Goal: Find specific page/section

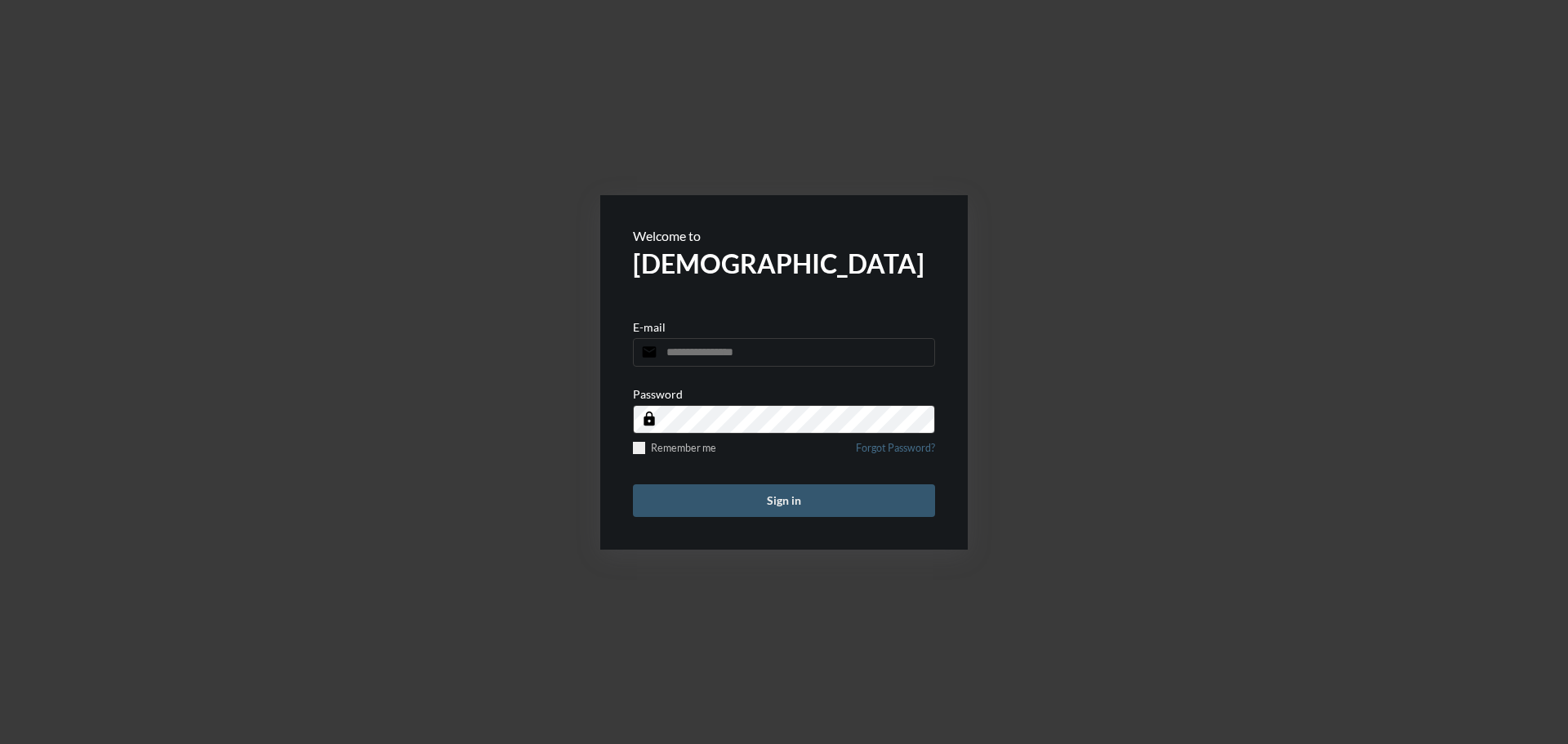
type input "**********"
click at [837, 503] on button "Sign in" at bounding box center [783, 500] width 302 height 33
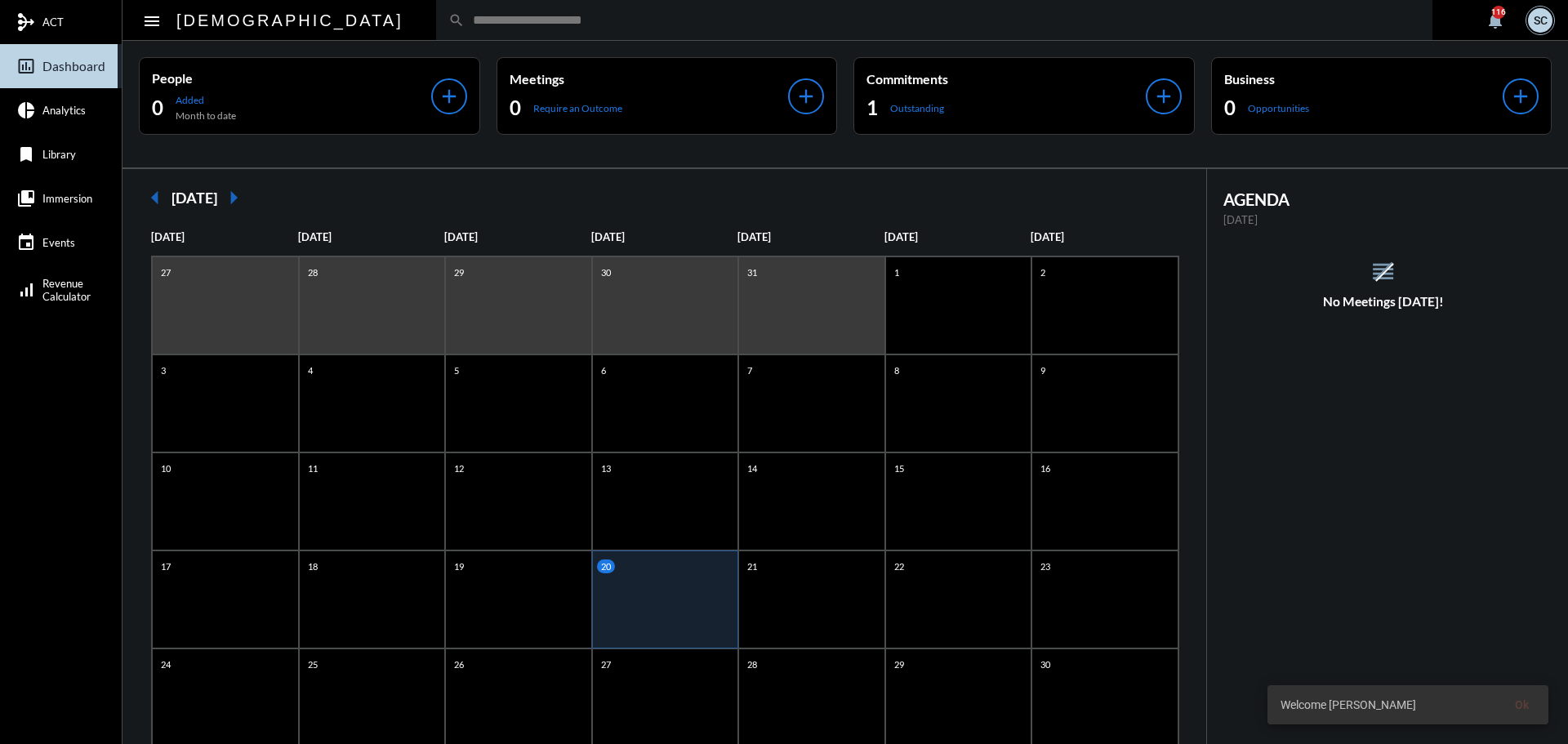
click at [583, 13] on input "text" at bounding box center [942, 20] width 956 height 14
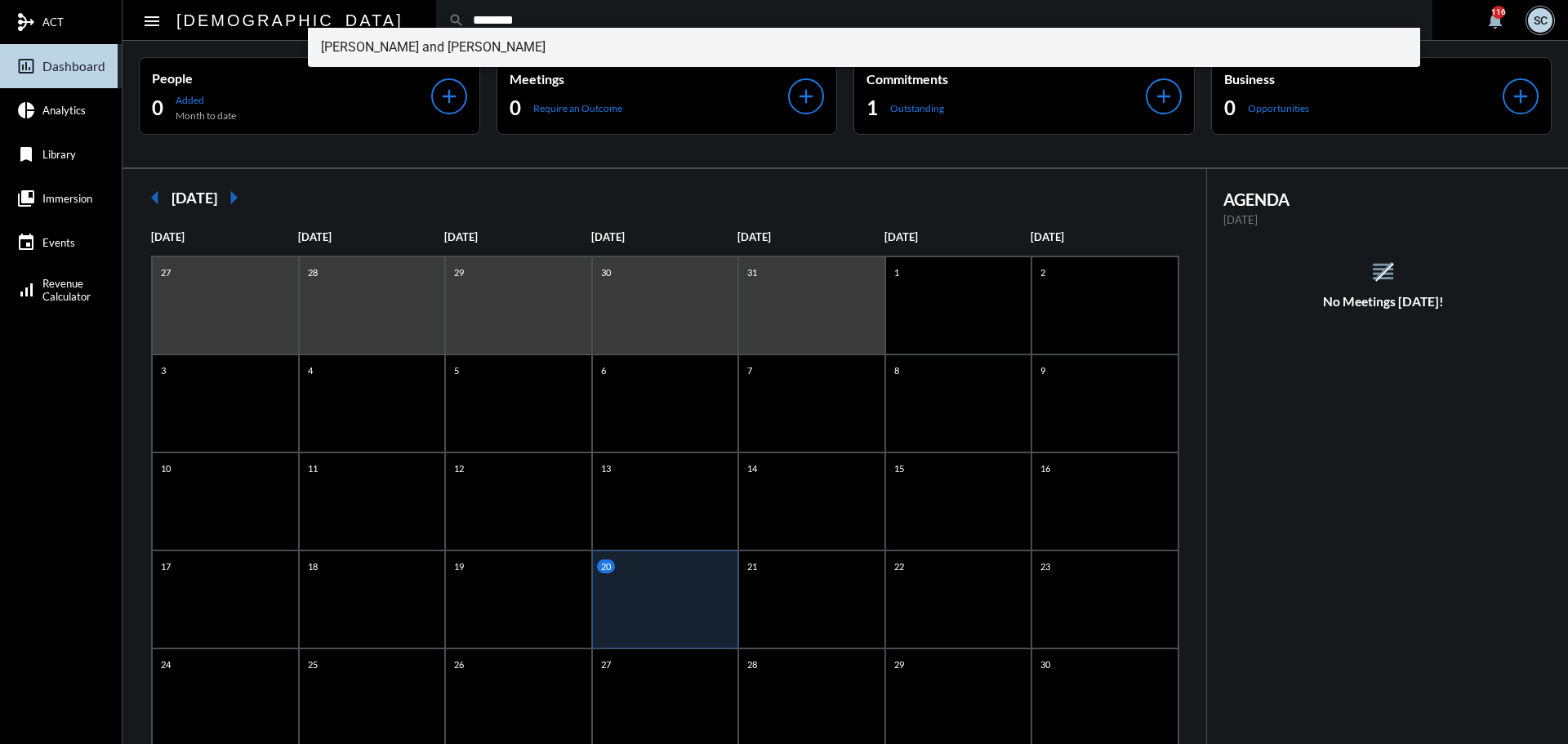
type input "********"
click at [496, 41] on span "[PERSON_NAME] and [PERSON_NAME]" at bounding box center [864, 47] width 1087 height 39
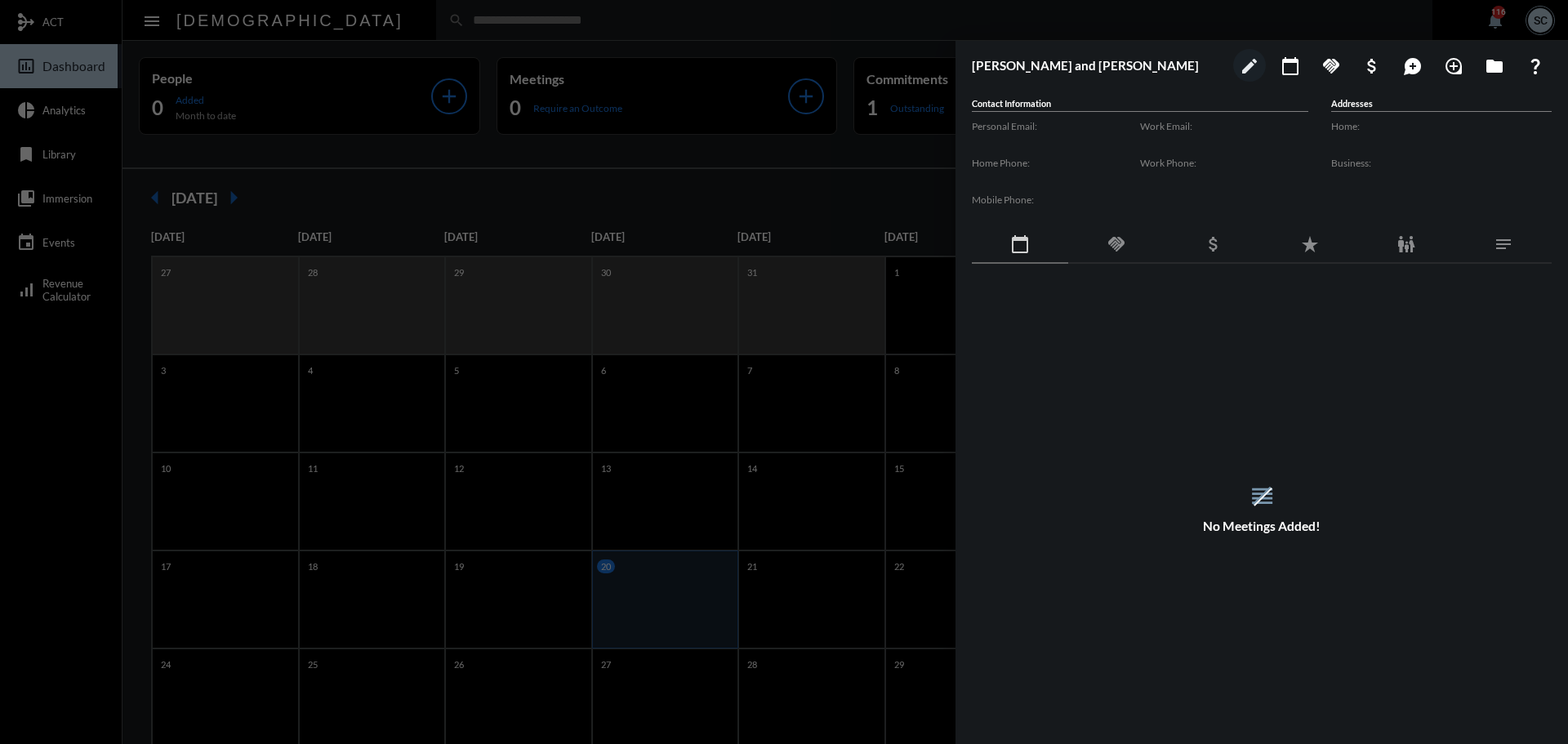
click at [1105, 240] on div "handshake" at bounding box center [1117, 245] width 97 height 37
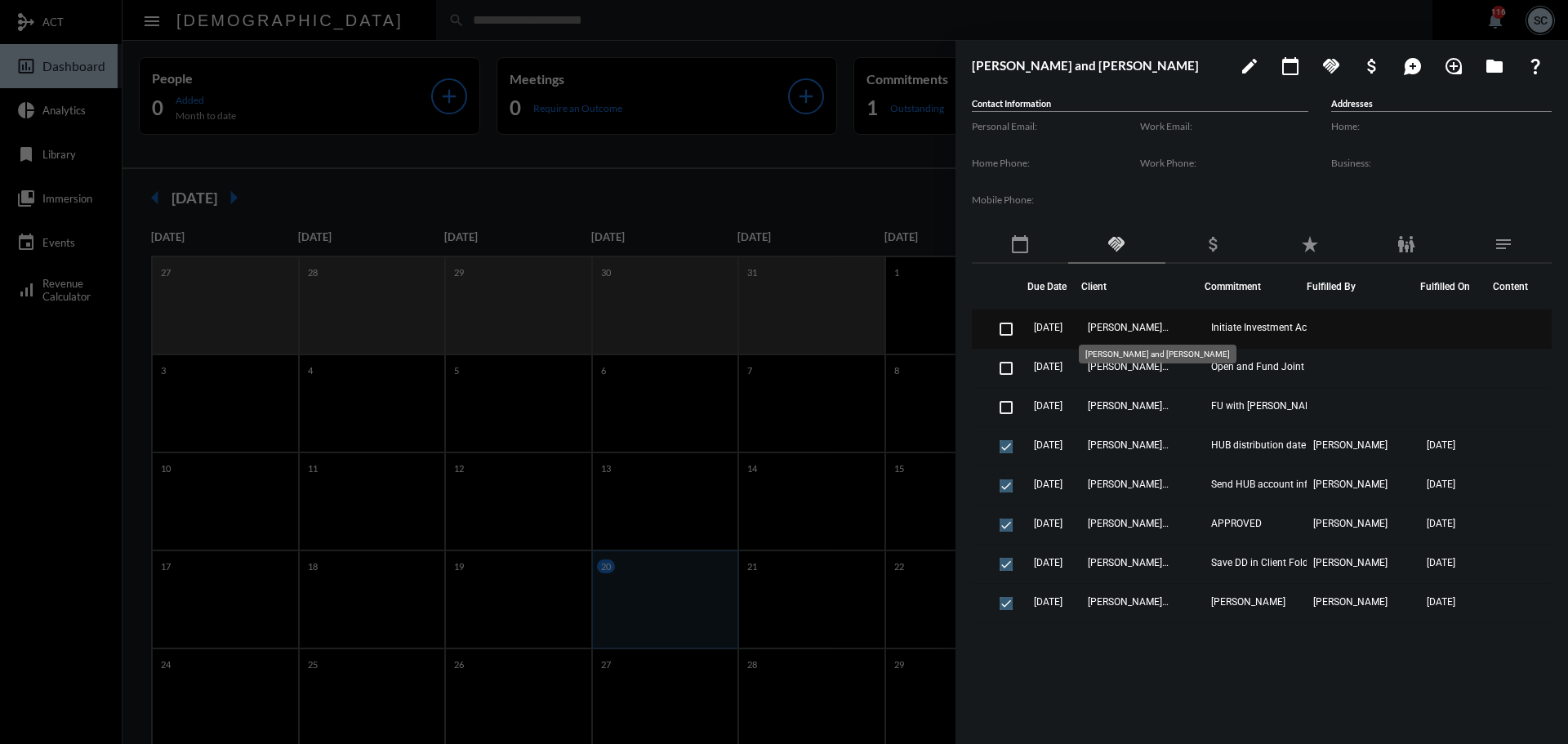
click at [1169, 330] on span "[PERSON_NAME] and [PERSON_NAME]" at bounding box center [1129, 327] width 82 height 11
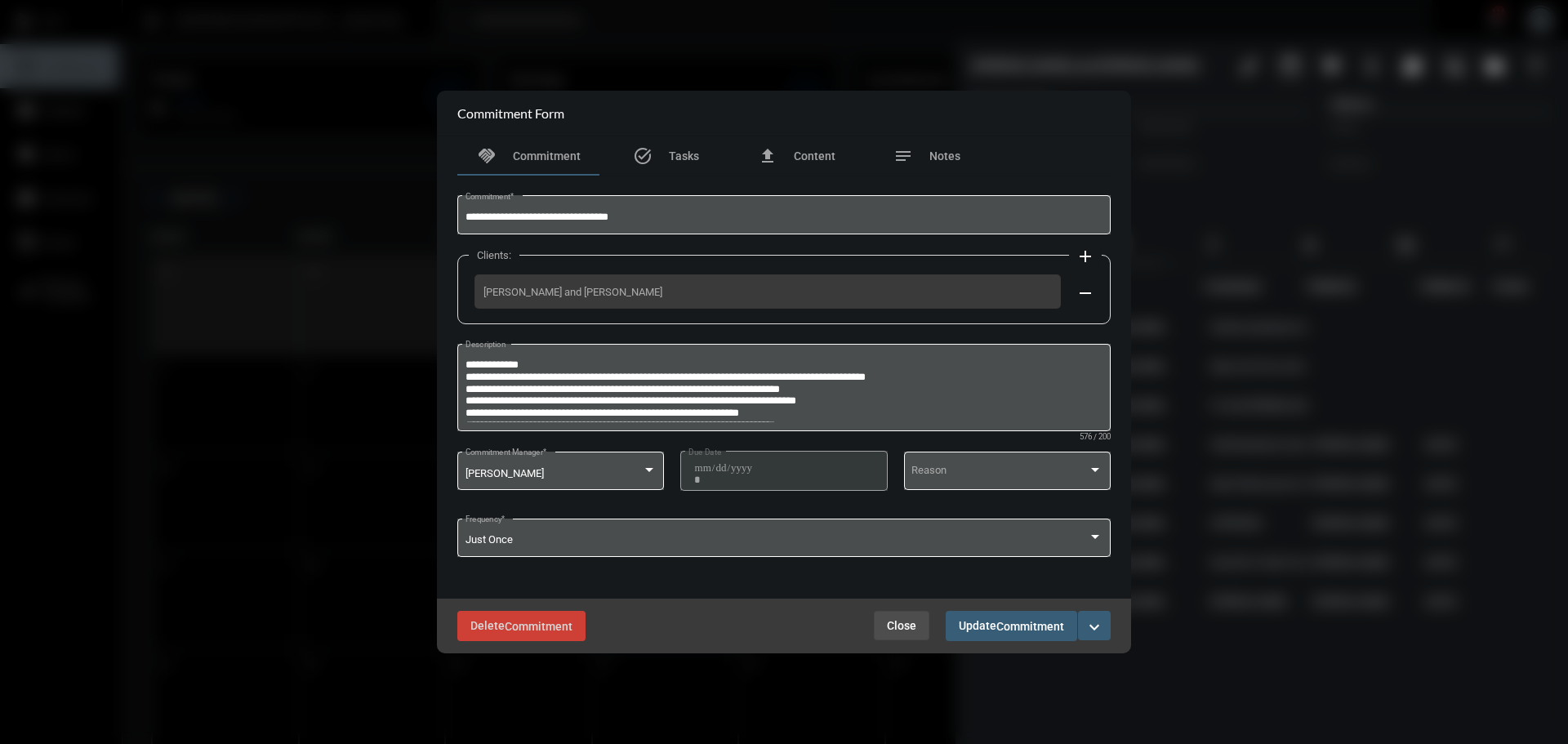
click at [894, 623] on span "Close" at bounding box center [902, 625] width 30 height 13
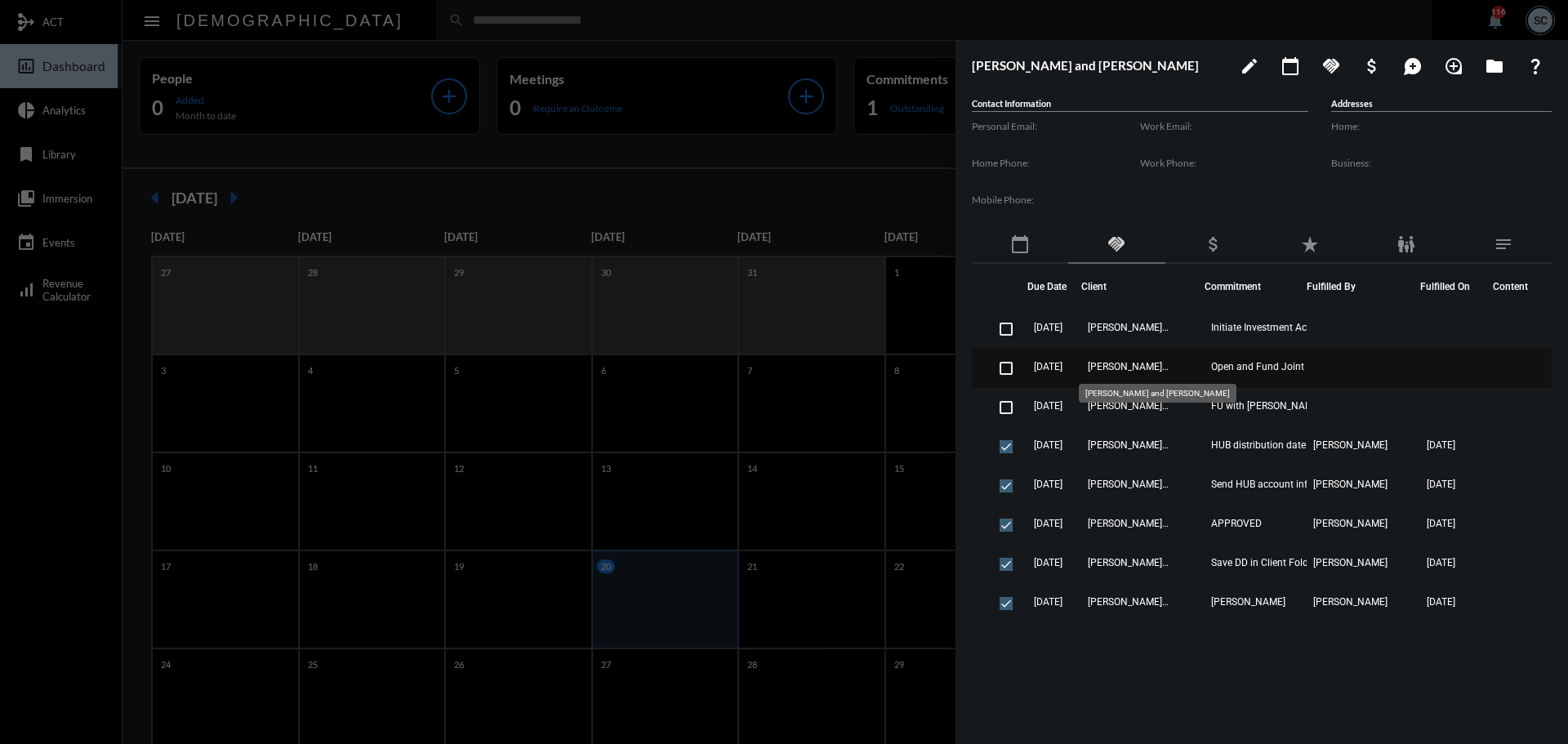
click at [1169, 365] on span "[PERSON_NAME] and [PERSON_NAME]" at bounding box center [1129, 367] width 82 height 11
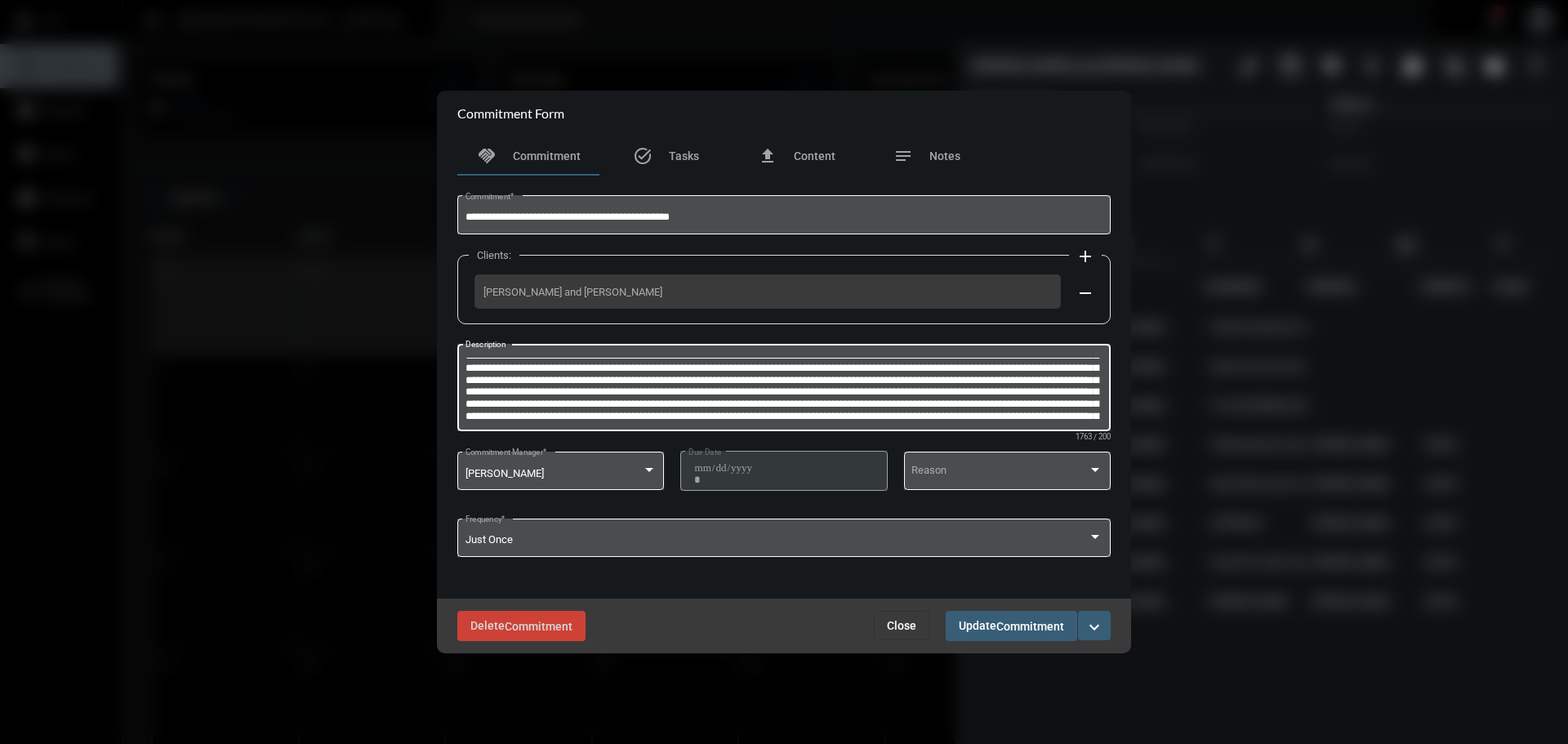
scroll to position [101, 0]
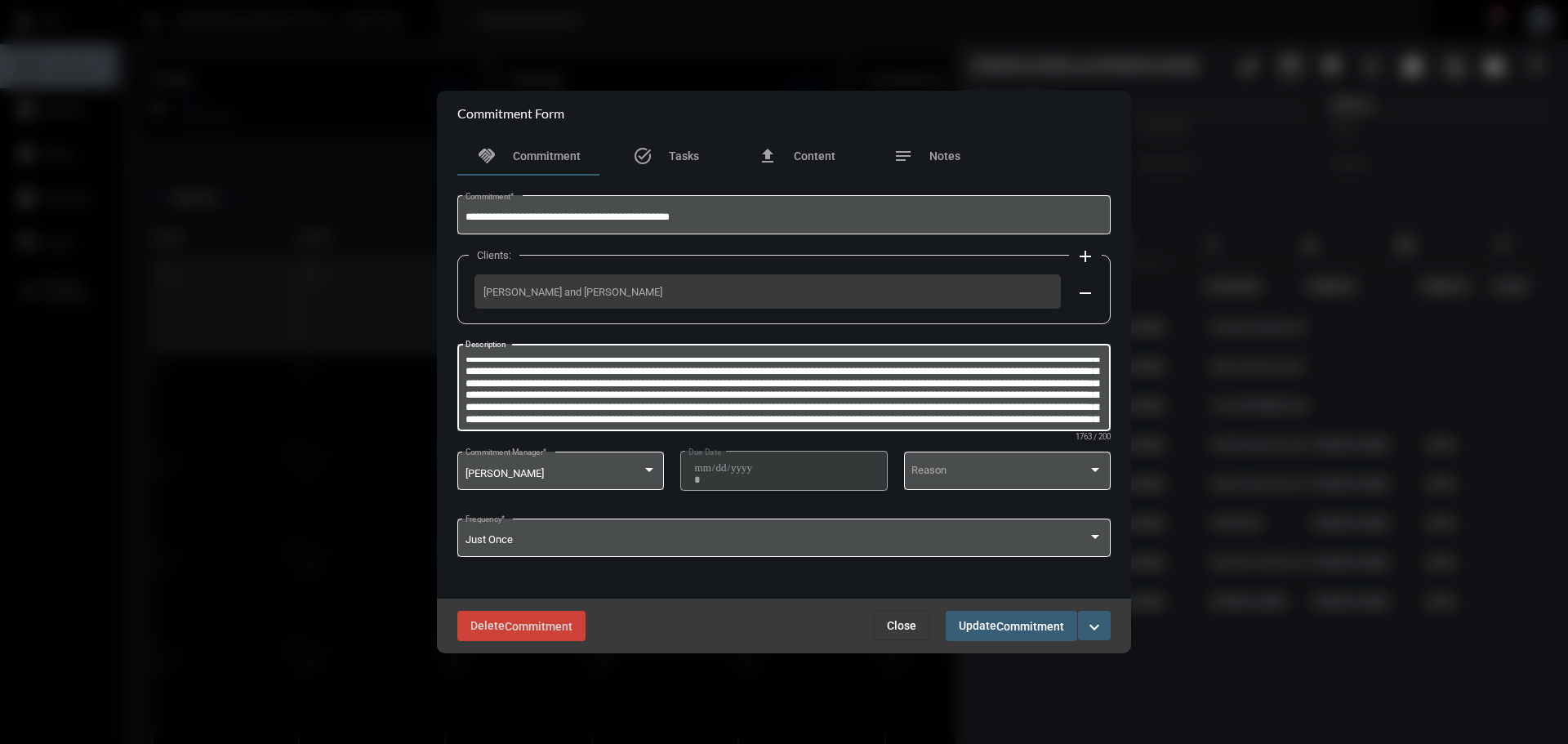
click at [900, 618] on button "Close" at bounding box center [902, 626] width 56 height 30
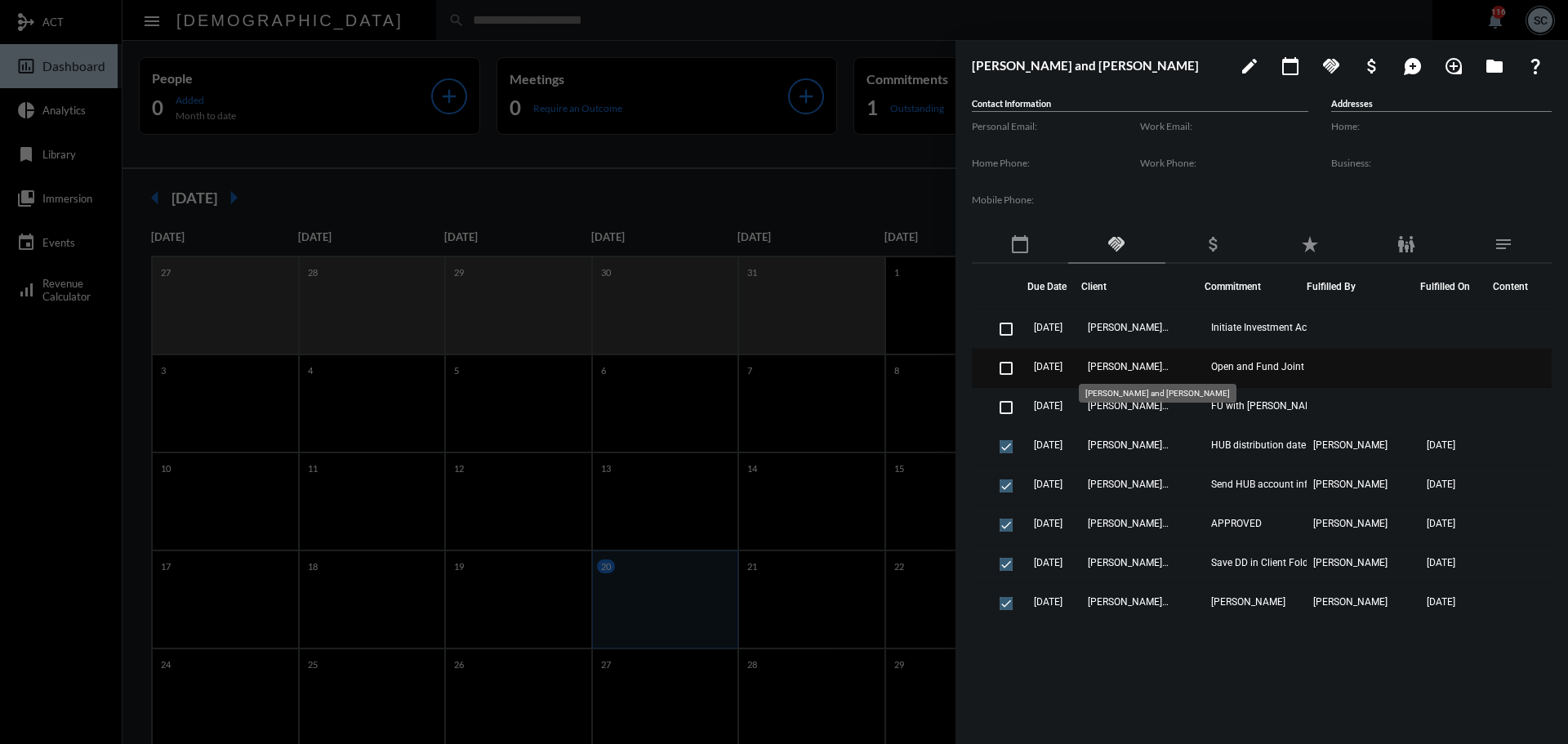
click at [1147, 367] on span "[PERSON_NAME] and [PERSON_NAME]" at bounding box center [1129, 367] width 82 height 11
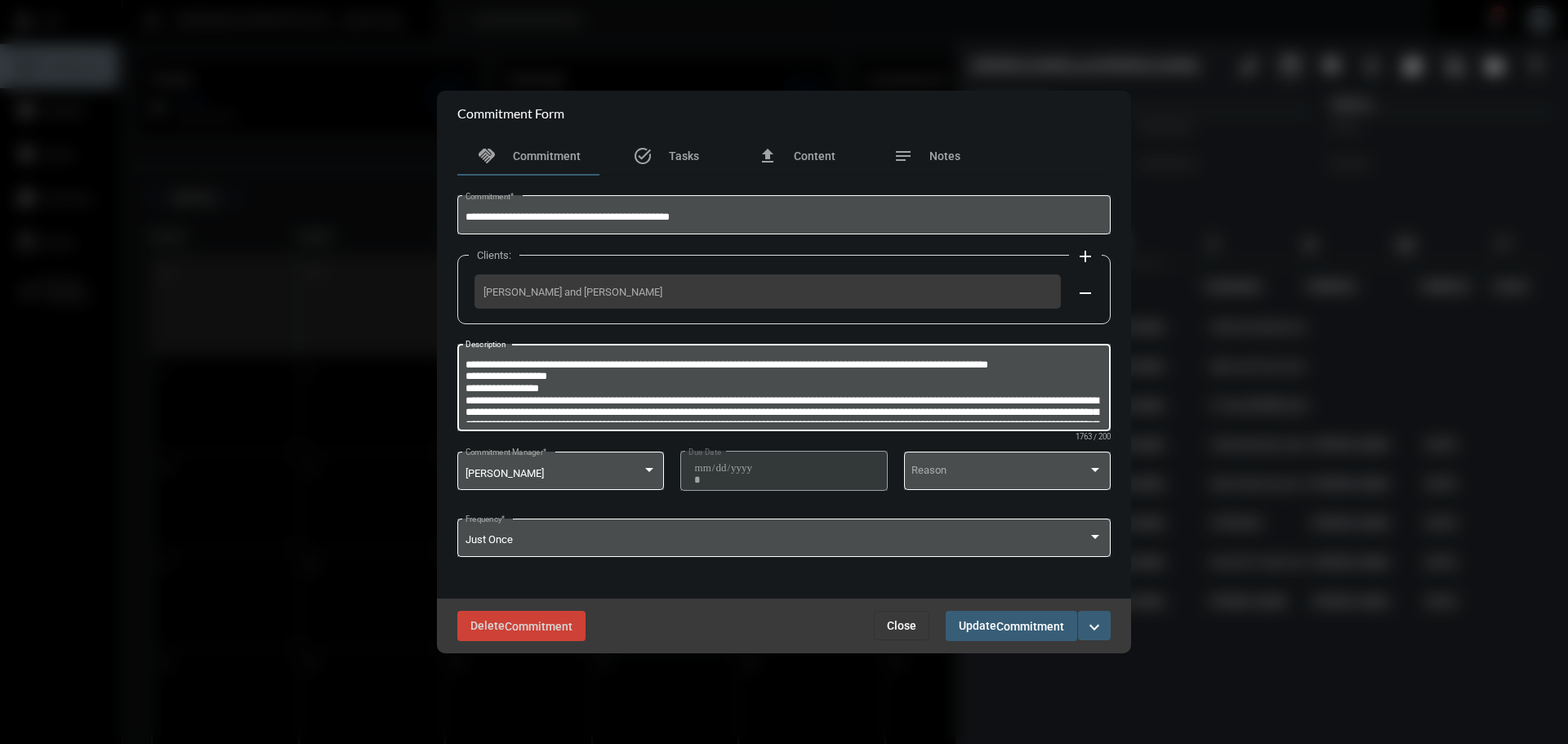
scroll to position [38, 0]
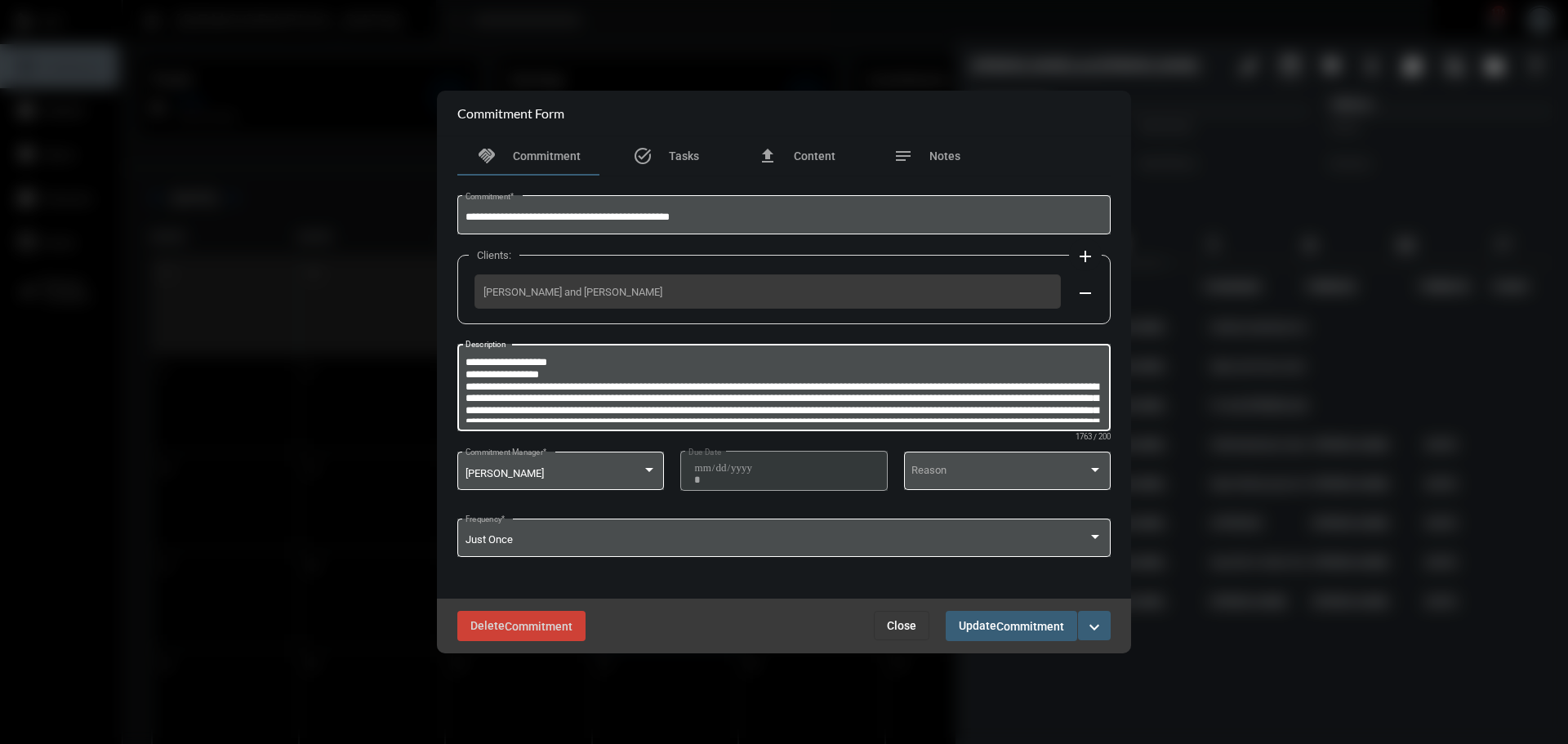
click at [904, 613] on button "Close" at bounding box center [902, 626] width 56 height 30
